Goal: Use online tool/utility: Utilize a website feature to perform a specific function

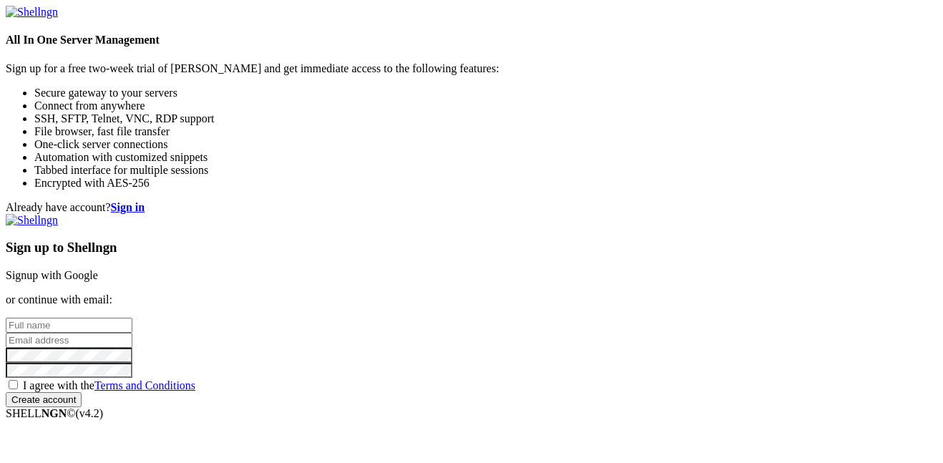
click at [98, 269] on link "Signup with Google" at bounding box center [52, 275] width 92 height 12
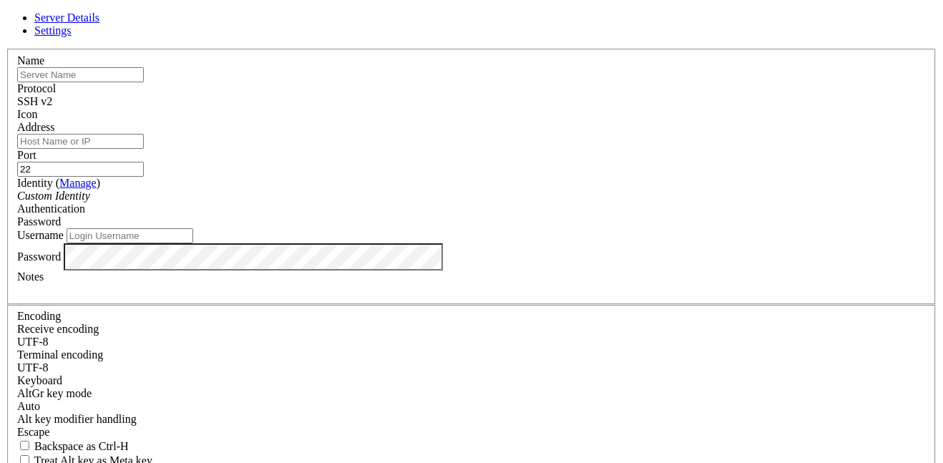
click at [6, 49] on icon at bounding box center [6, 49] width 0 height 0
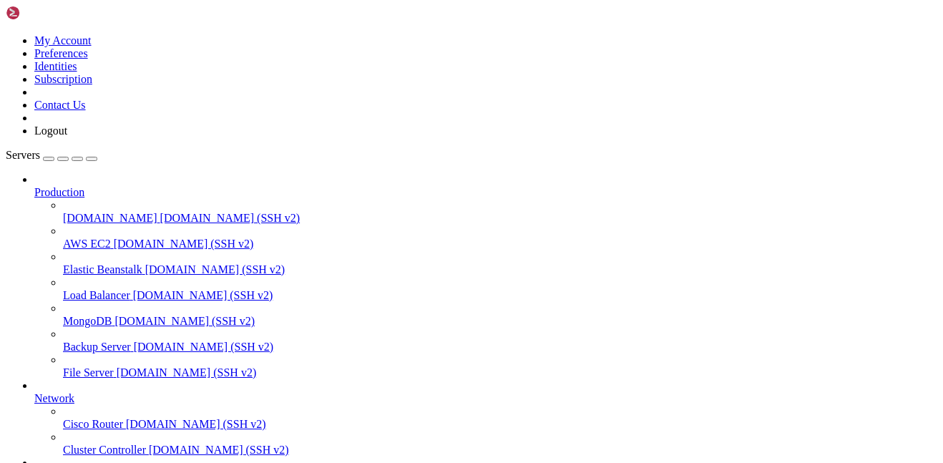
click at [160, 212] on span "[DOMAIN_NAME] (SSH v2)" at bounding box center [230, 218] width 140 height 12
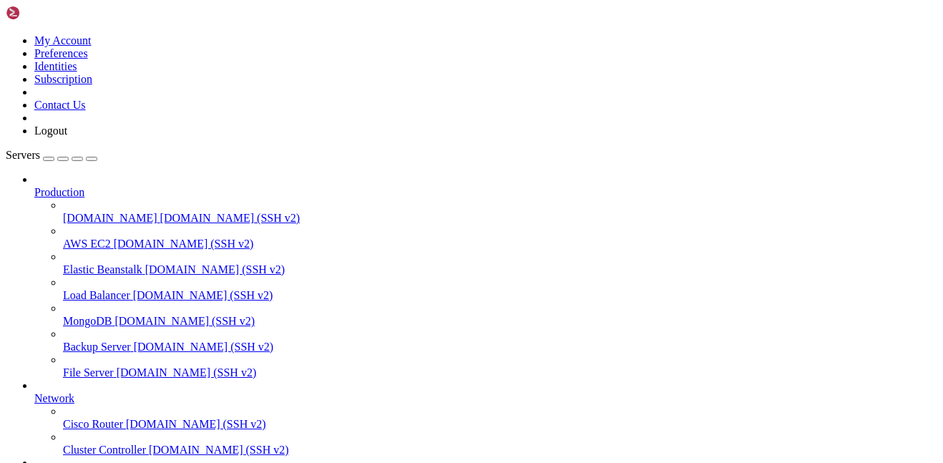
scroll to position [1, 0]
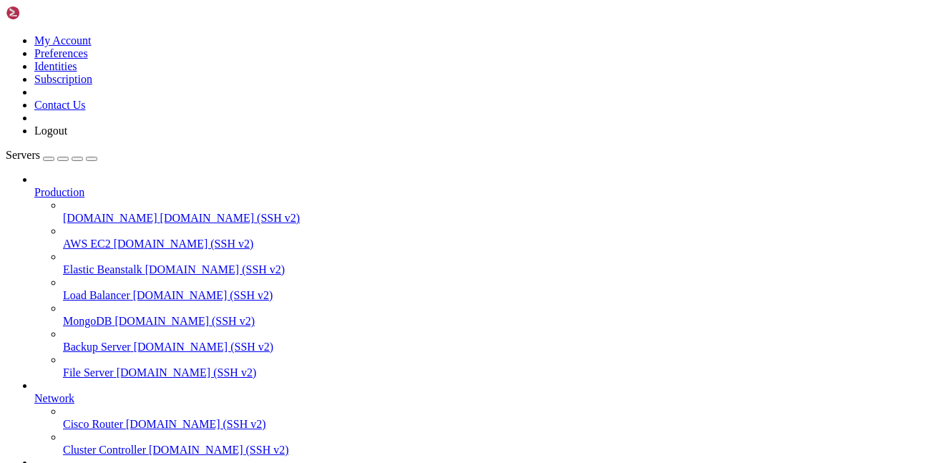
scroll to position [0, 0]
drag, startPoint x: 285, startPoint y: 839, endPoint x: 503, endPoint y: 818, distance: 218.4
click html "Page up root@vmi2394703:~# root@vmi2394703:~# ^[[200~curl -fsSL [URL][DOMAIN_NA…"
drag, startPoint x: 503, startPoint y: 818, endPoint x: 521, endPoint y: 838, distance: 26.3
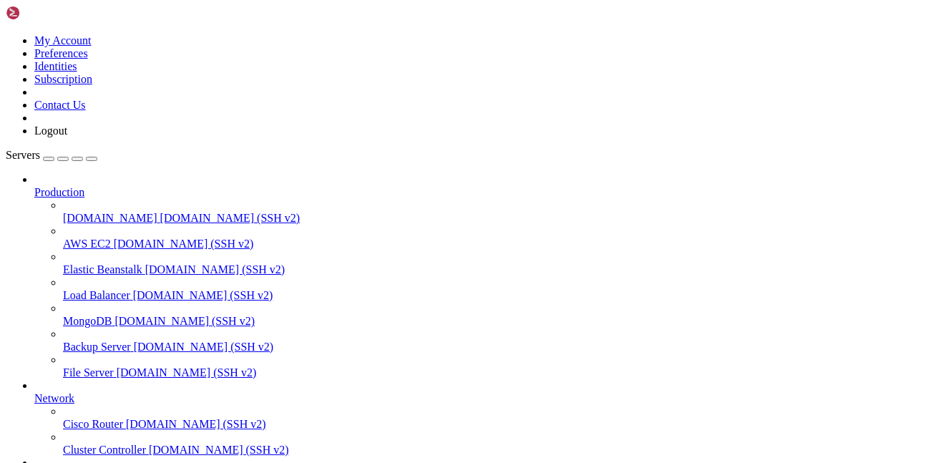
drag, startPoint x: 418, startPoint y: 1169, endPoint x: 9, endPoint y: 1096, distance: 415.0
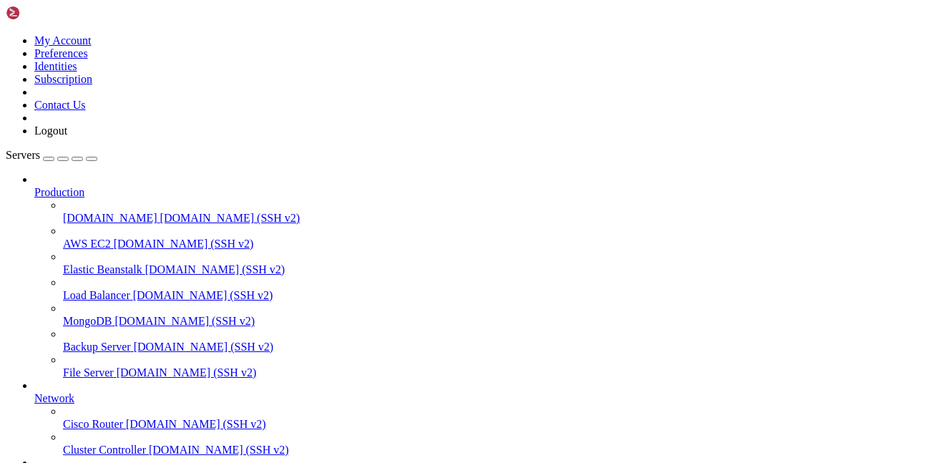
drag, startPoint x: 328, startPoint y: 1173, endPoint x: 522, endPoint y: 1170, distance: 194.6
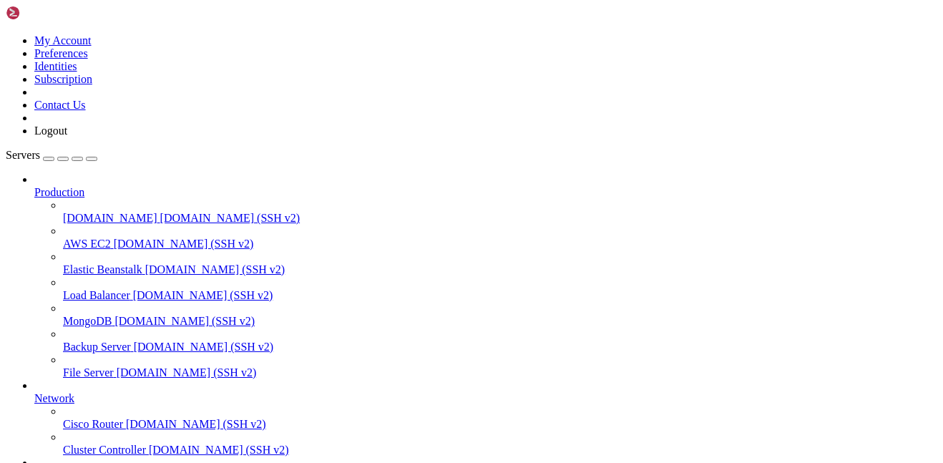
scroll to position [1159, 0]
copy span "asm_release_1.17.0.7f020d.tar.gz"
drag, startPoint x: 11, startPoint y: 1052, endPoint x: 195, endPoint y: 1209, distance: 241.5
click html "Page up Container kasm_share Started Container kasm_agent Started Container kas…"
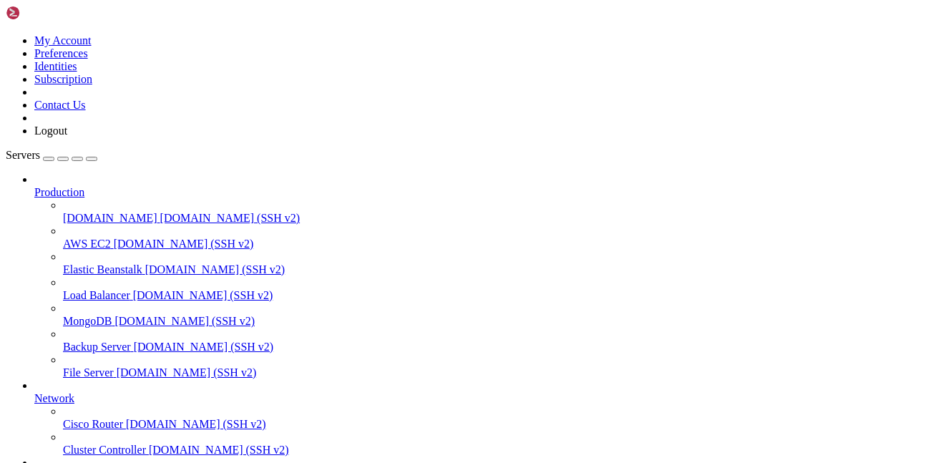
drag, startPoint x: 236, startPoint y: 1143, endPoint x: 11, endPoint y: 887, distance: 341.1
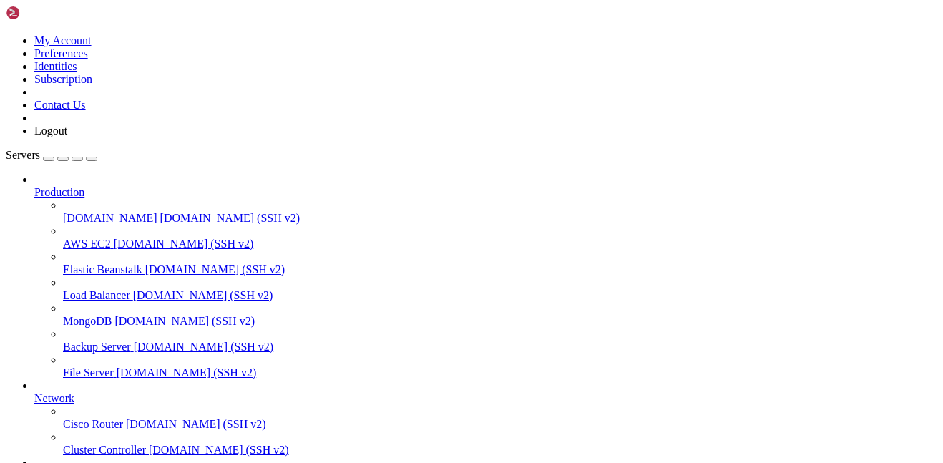
copy div "Kasm UI Login Credentials ------------------------------------ username: [EMAIL…"
